Goal: Transaction & Acquisition: Purchase product/service

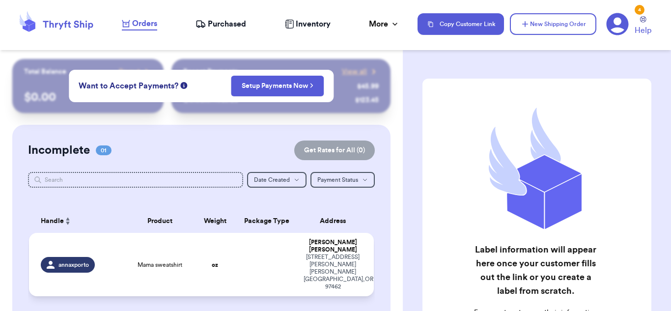
click at [259, 249] on td at bounding box center [267, 264] width 62 height 63
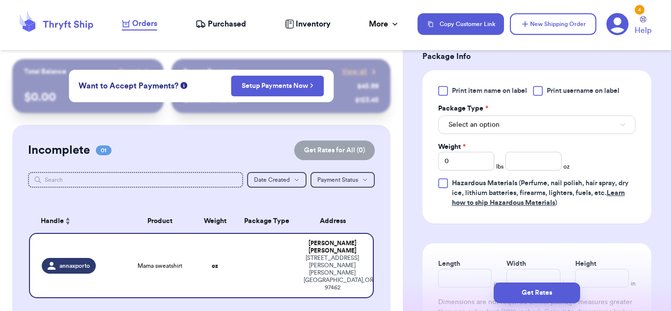
scroll to position [434, 0]
click at [547, 116] on button "Select an option" at bounding box center [537, 124] width 198 height 19
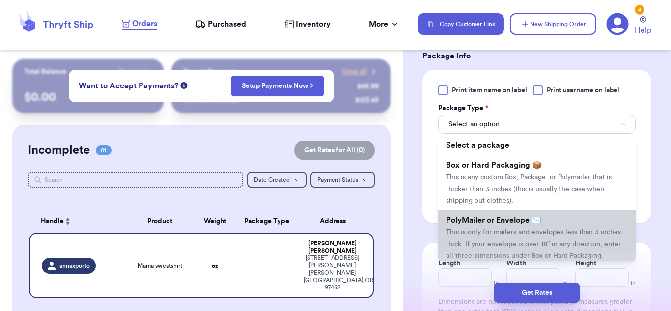
click at [520, 229] on span "This is only for mailers and envelopes less than 3 inches thick. If your envelo…" at bounding box center [533, 244] width 175 height 30
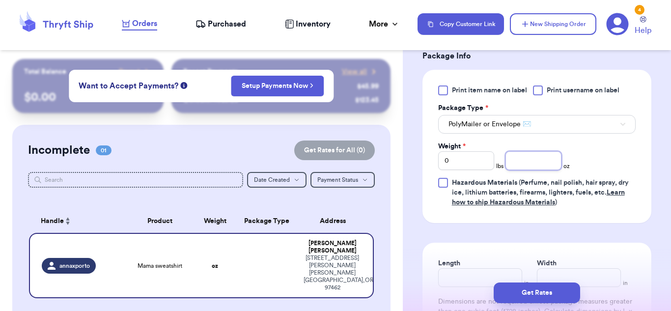
click at [540, 152] on input "number" at bounding box center [534, 160] width 56 height 19
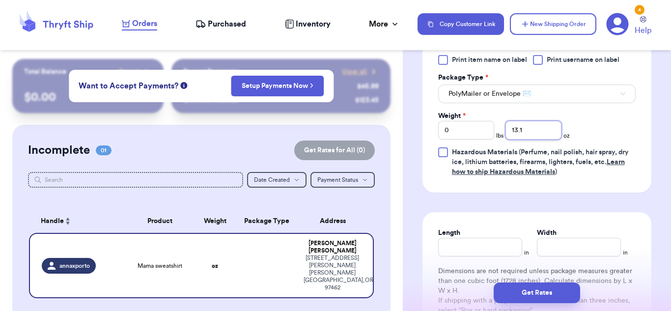
type input "13.1"
click at [491, 238] on input "Length" at bounding box center [480, 247] width 84 height 19
type input "10"
click at [556, 238] on input "Width *" at bounding box center [579, 247] width 84 height 19
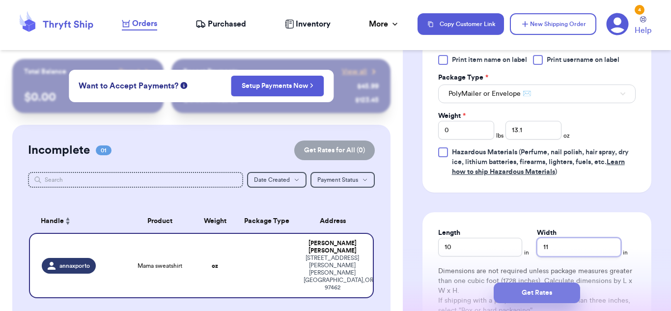
type input "11"
click at [544, 296] on button "Get Rates" at bounding box center [537, 293] width 87 height 21
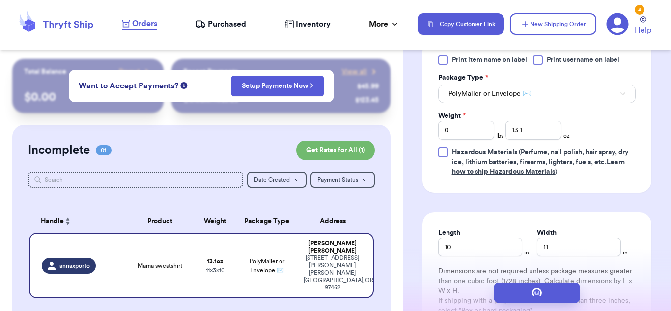
click at [547, 73] on div "Package Type *" at bounding box center [537, 78] width 198 height 10
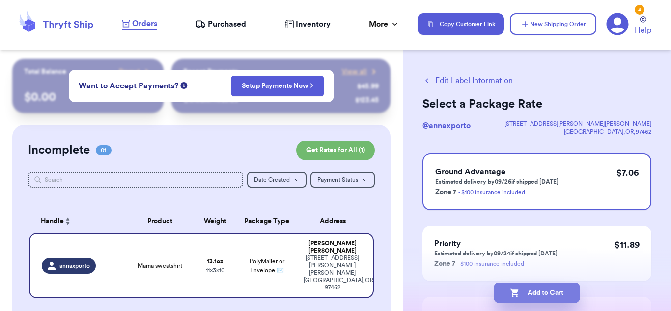
click at [516, 291] on icon "button" at bounding box center [515, 293] width 8 height 8
checkbox input "true"
